Goal: Find specific page/section: Find specific page/section

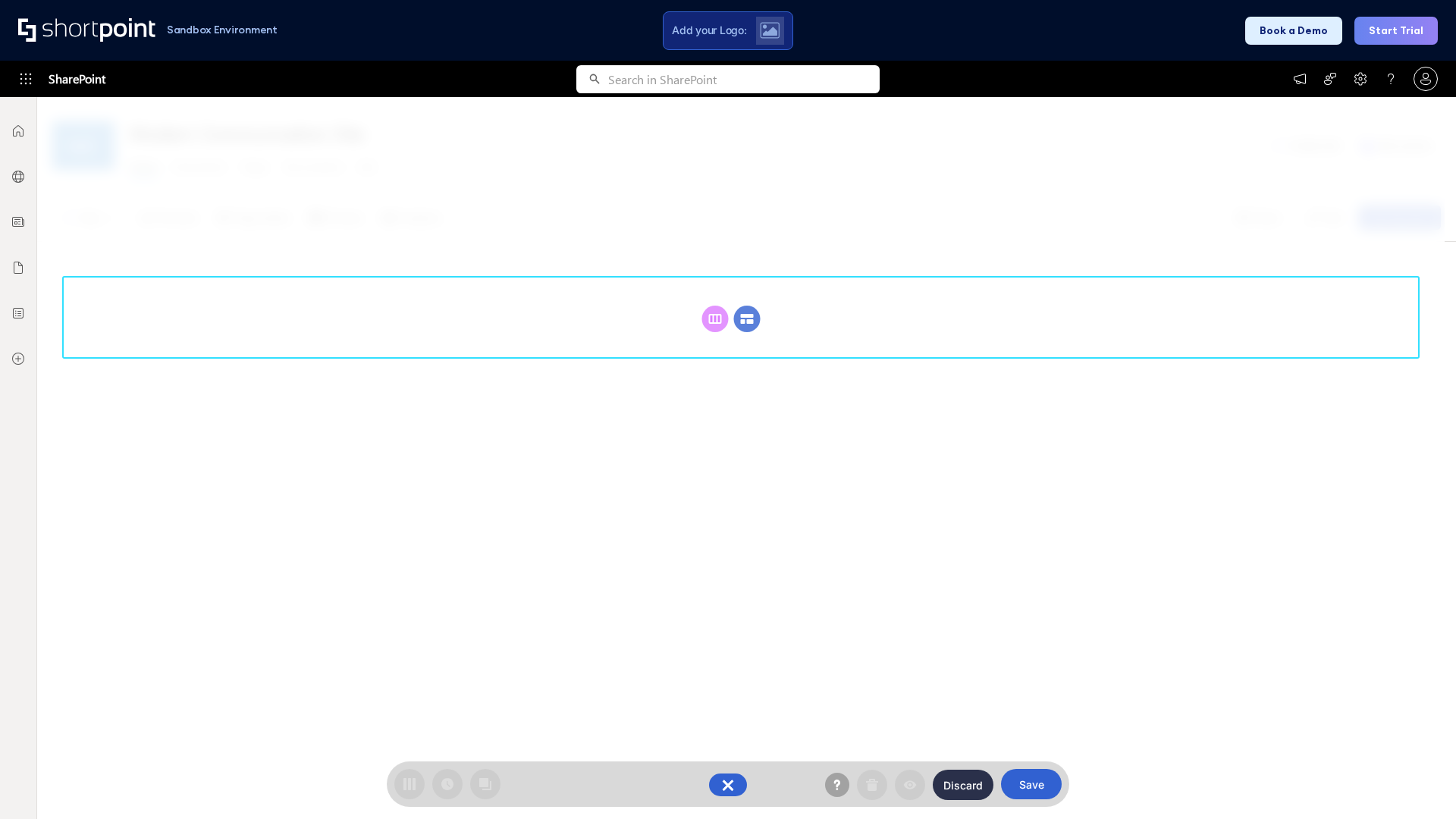
click at [747, 318] on circle at bounding box center [747, 318] width 26 height 26
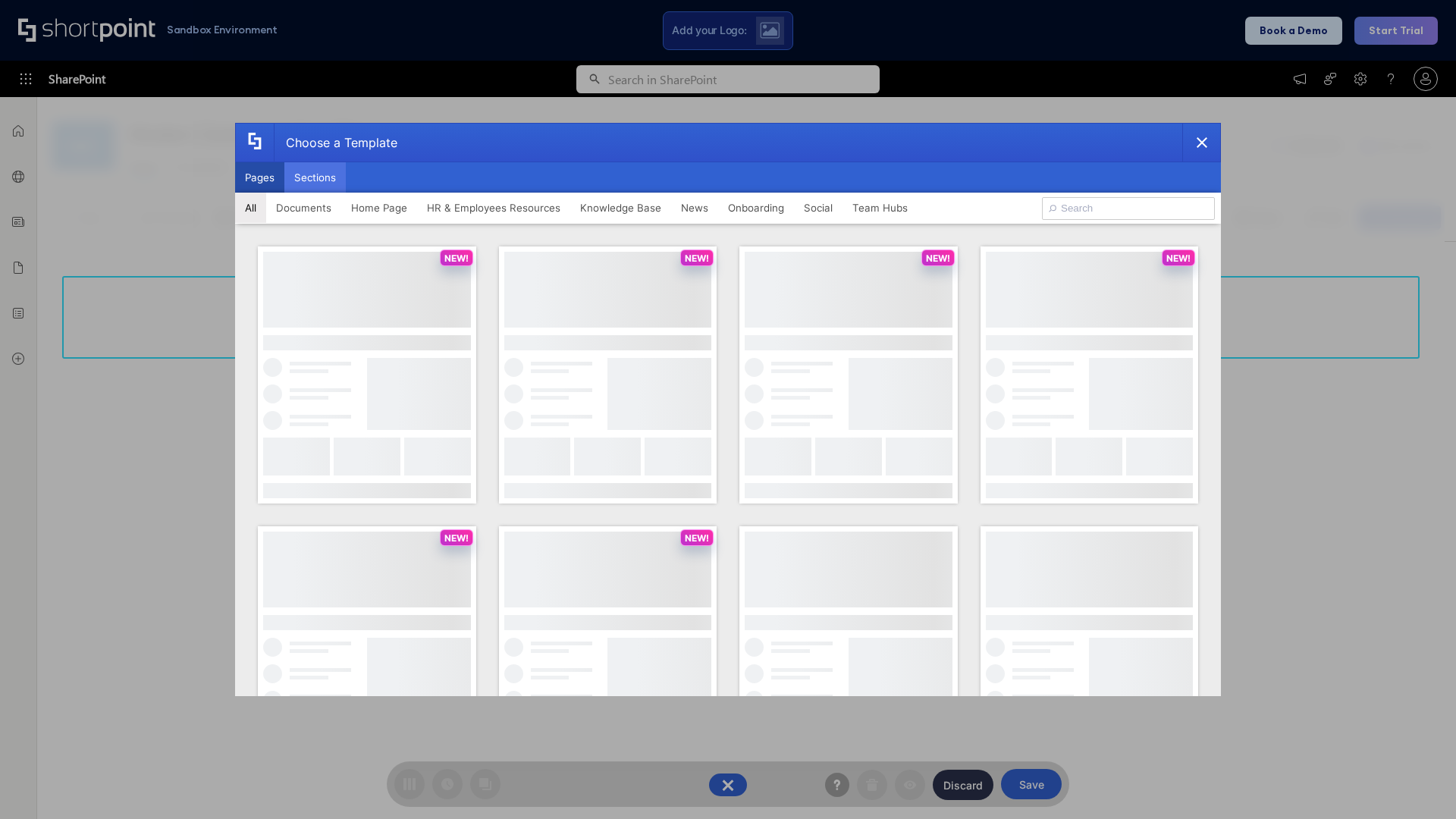
click at [315, 178] on button "Sections" at bounding box center [315, 178] width 61 height 31
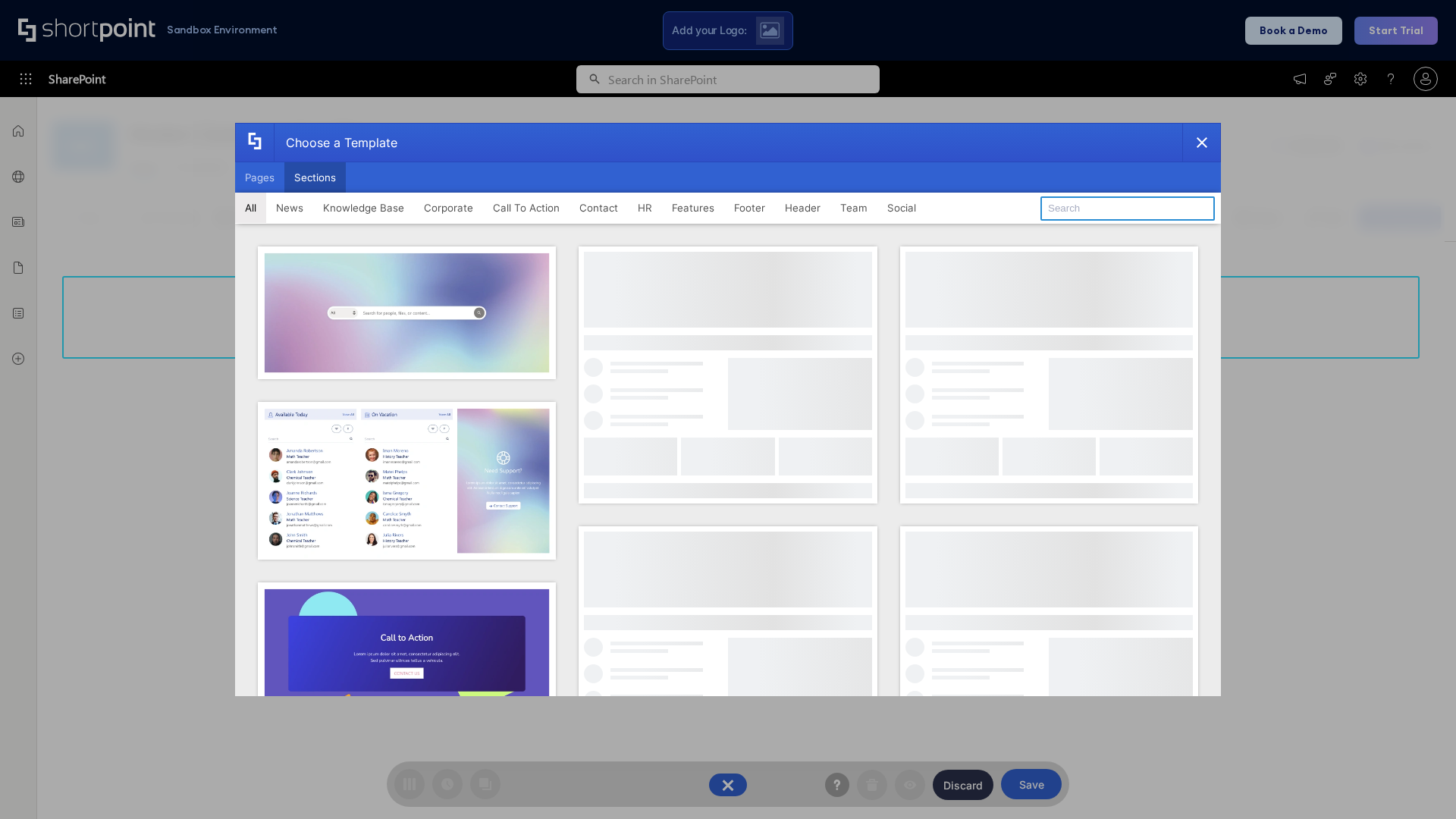
type input "Cards"
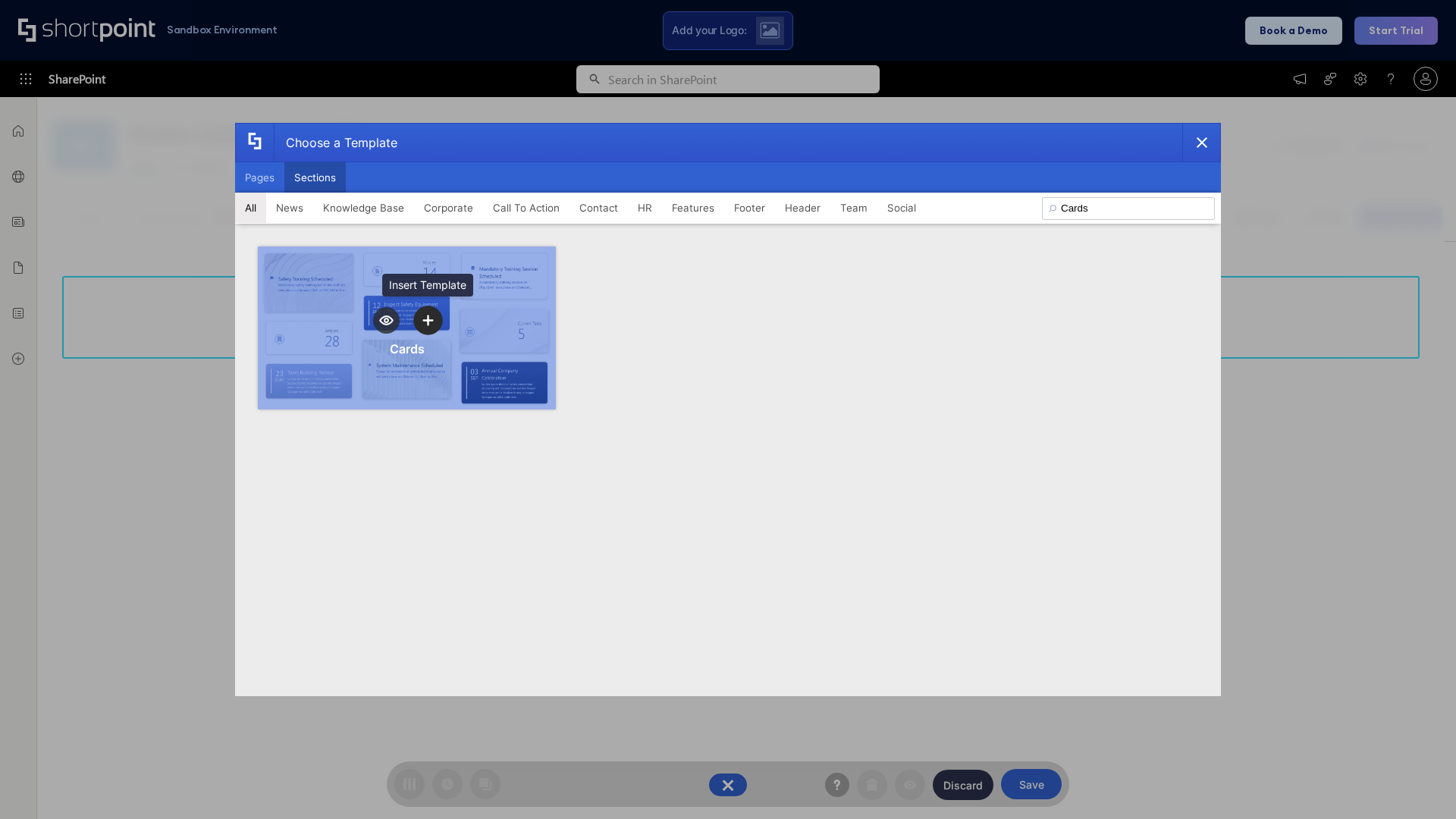
click at [428, 320] on icon "template selector" at bounding box center [428, 320] width 10 height 10
